Goal: Task Accomplishment & Management: Use online tool/utility

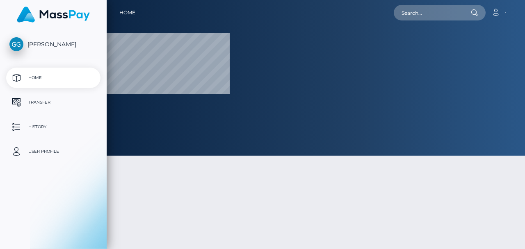
select select
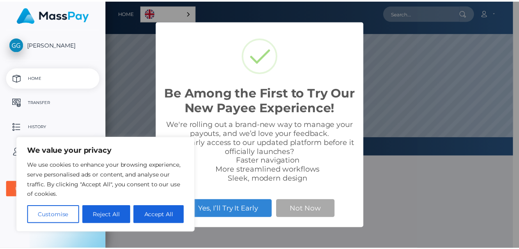
scroll to position [156, 412]
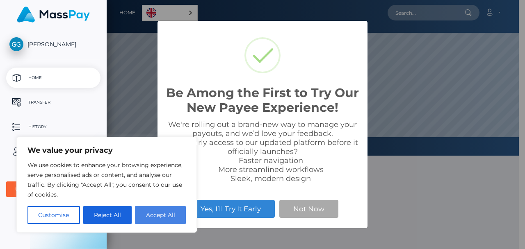
click at [146, 220] on button "Accept All" at bounding box center [160, 215] width 51 height 18
checkbox input "true"
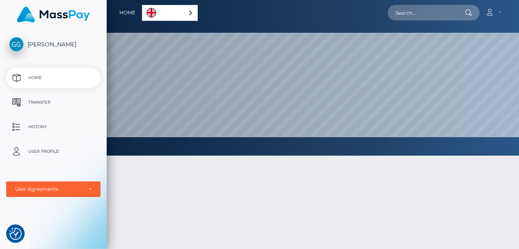
scroll to position [410179, 409923]
click at [40, 111] on link "Transfer" at bounding box center [53, 102] width 94 height 21
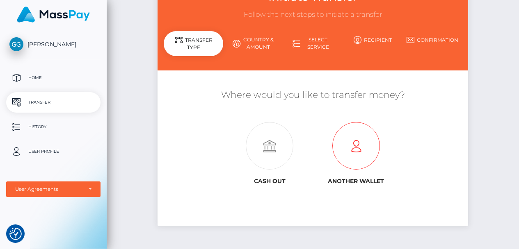
scroll to position [66, 0]
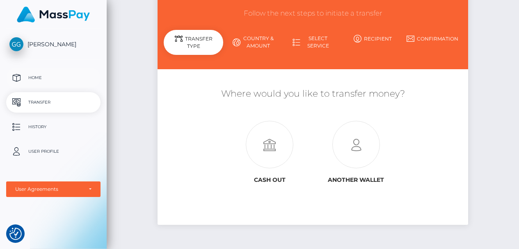
click at [45, 78] on p "Home" at bounding box center [53, 78] width 88 height 12
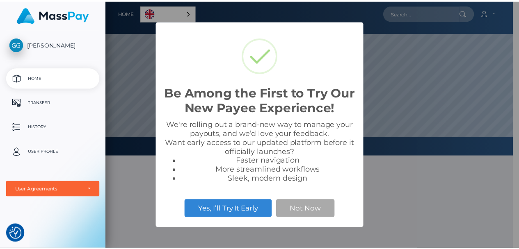
scroll to position [156, 412]
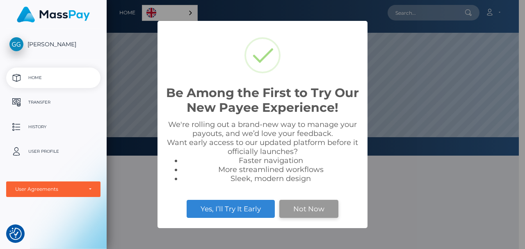
click at [301, 210] on button "Not Now" at bounding box center [308, 209] width 59 height 18
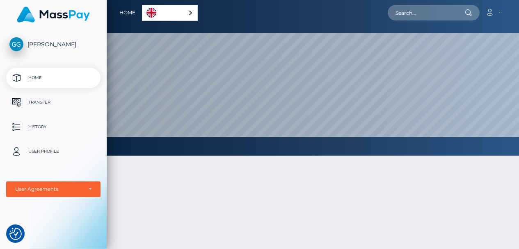
scroll to position [410179, 409923]
click at [51, 106] on p "Transfer" at bounding box center [53, 102] width 88 height 12
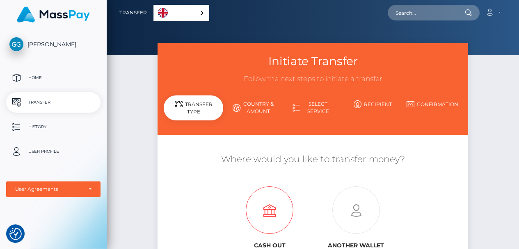
click at [275, 206] on icon at bounding box center [270, 211] width 86 height 48
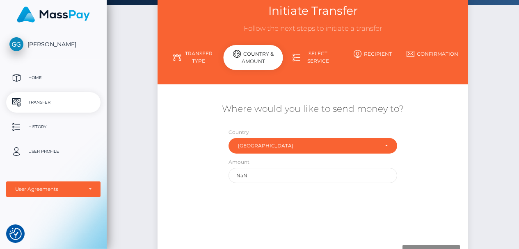
scroll to position [66, 0]
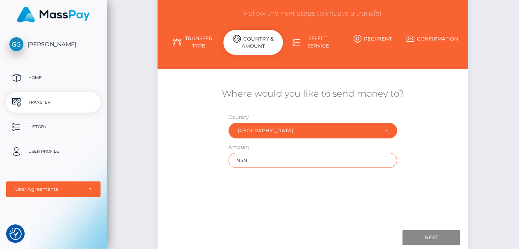
click at [306, 162] on input "NaN" at bounding box center [313, 160] width 169 height 15
click at [444, 239] on input "Next" at bounding box center [431, 238] width 57 height 16
